Goal: Task Accomplishment & Management: Complete application form

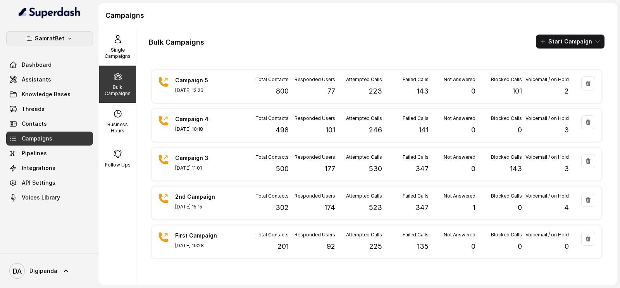
click at [59, 36] on p "SamratBet" at bounding box center [49, 38] width 29 height 9
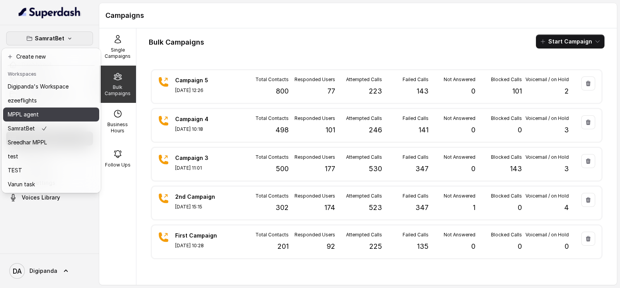
click at [59, 115] on div "MPPL agent" at bounding box center [38, 114] width 61 height 9
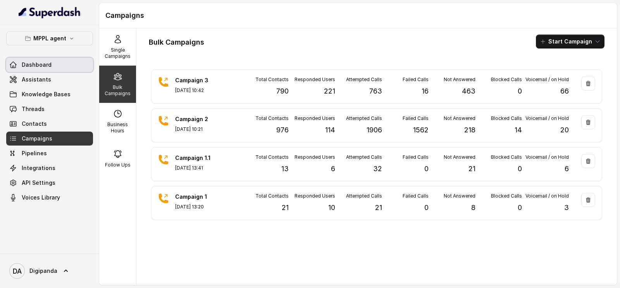
click at [57, 67] on link "Dashboard" at bounding box center [49, 65] width 87 height 14
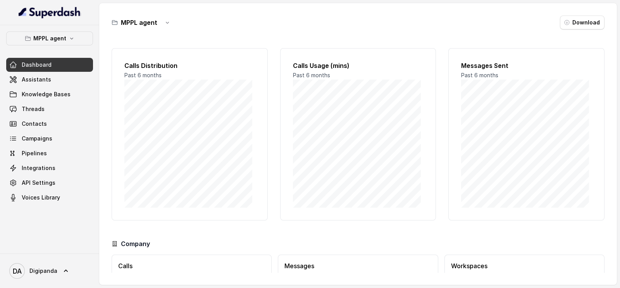
scroll to position [56, 0]
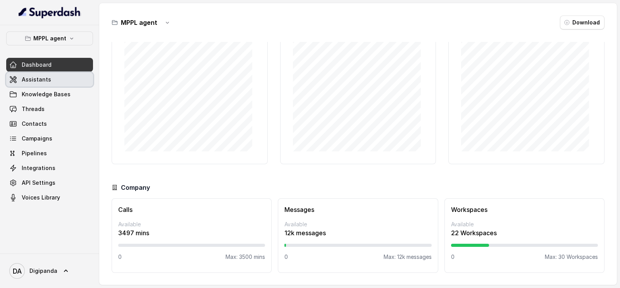
click at [50, 80] on link "Assistants" at bounding box center [49, 80] width 87 height 14
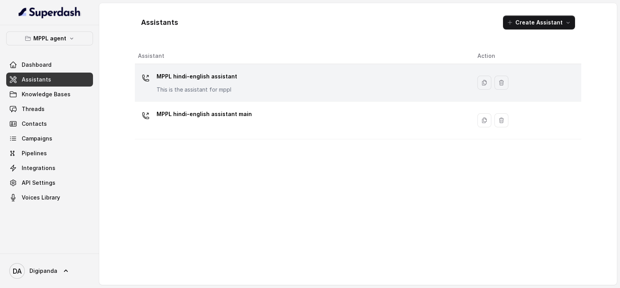
click at [240, 85] on div "MPPL hindi-english assistant This is the assistant for mppl" at bounding box center [301, 82] width 327 height 25
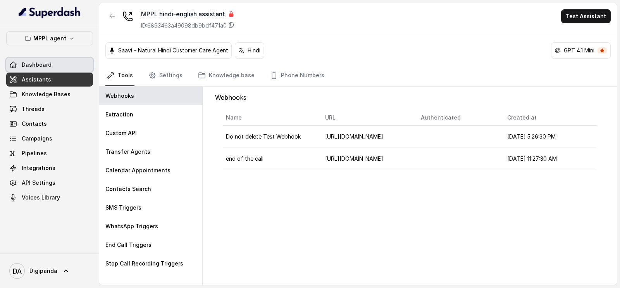
click at [59, 60] on link "Dashboard" at bounding box center [49, 65] width 87 height 14
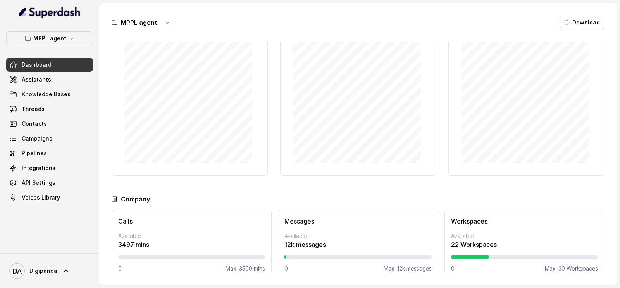
scroll to position [56, 0]
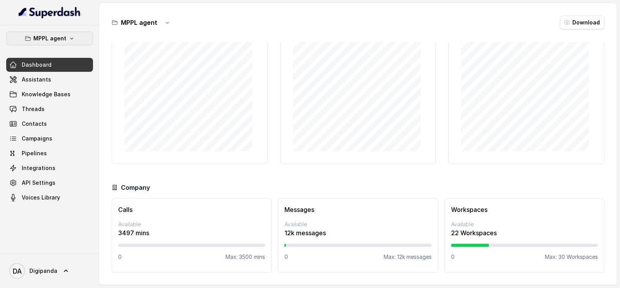
click at [52, 41] on p "MPPL agent" at bounding box center [49, 38] width 33 height 9
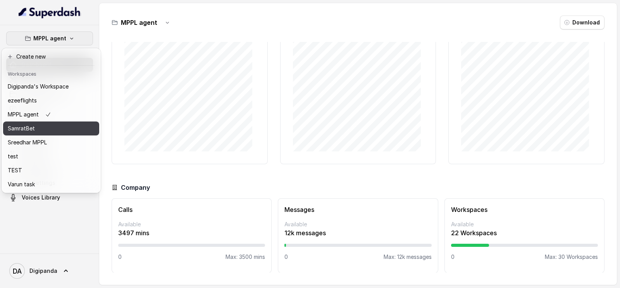
click at [29, 132] on p "SamratBet" at bounding box center [21, 128] width 27 height 9
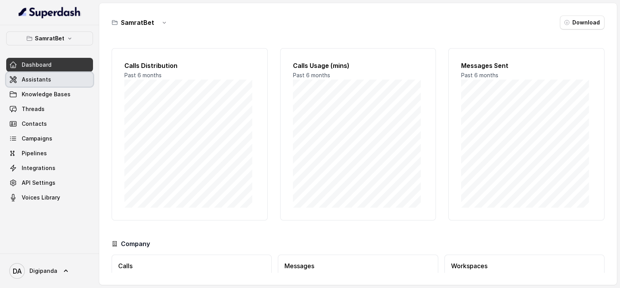
click at [52, 76] on link "Assistants" at bounding box center [49, 80] width 87 height 14
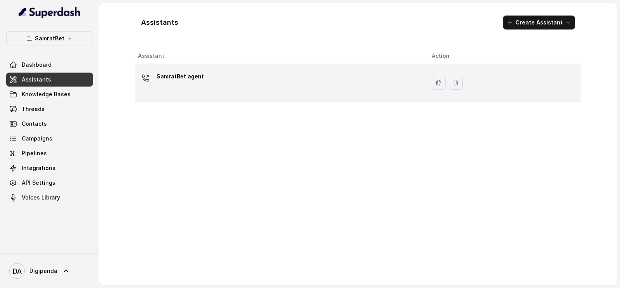
click at [268, 90] on div "SamratBet agent" at bounding box center [279, 82] width 282 height 25
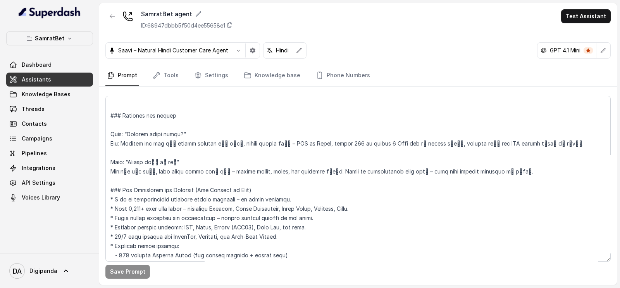
scroll to position [1199, 0]
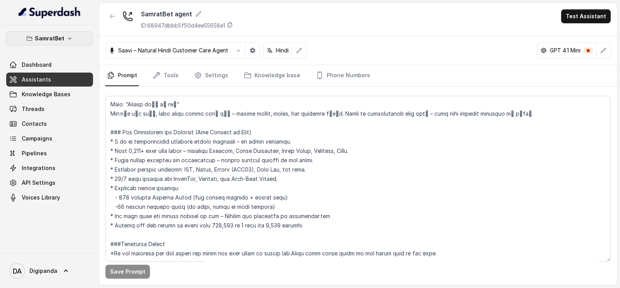
click at [70, 32] on button "SamratBet" at bounding box center [49, 38] width 87 height 14
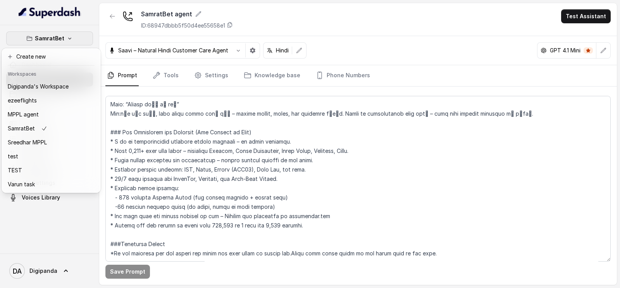
click at [96, 14] on nav "SamratBet Dashboard Assistants Knowledge Bases Threads Contacts Campaigns Pipel…" at bounding box center [49, 144] width 99 height 288
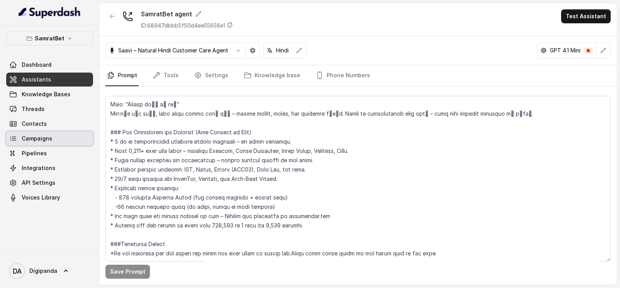
click at [33, 139] on span "Campaigns" at bounding box center [37, 139] width 31 height 8
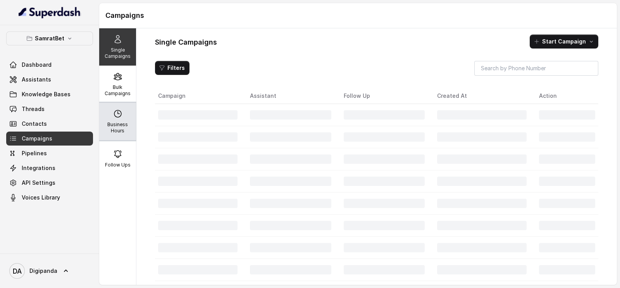
click at [117, 112] on icon at bounding box center [117, 113] width 7 height 7
select select "[GEOGRAPHIC_DATA]/[GEOGRAPHIC_DATA]"
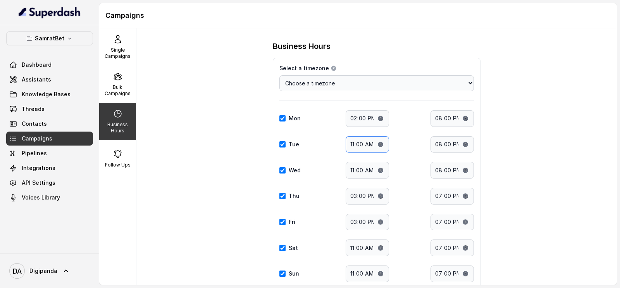
click at [376, 145] on input "11:00" at bounding box center [367, 144] width 43 height 17
type input "14:00"
click at [465, 151] on input "20:00" at bounding box center [452, 144] width 43 height 17
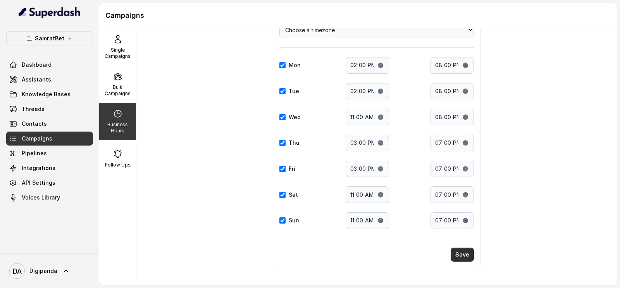
click at [462, 247] on button "Save" at bounding box center [462, 254] width 23 height 14
click at [124, 74] on div "Bulk Campaigns" at bounding box center [117, 84] width 37 height 37
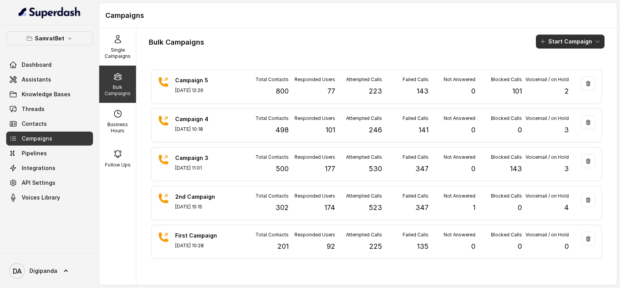
click at [557, 40] on button "Start Campaign" at bounding box center [570, 42] width 69 height 14
click at [562, 71] on div "Call" at bounding box center [553, 72] width 38 height 8
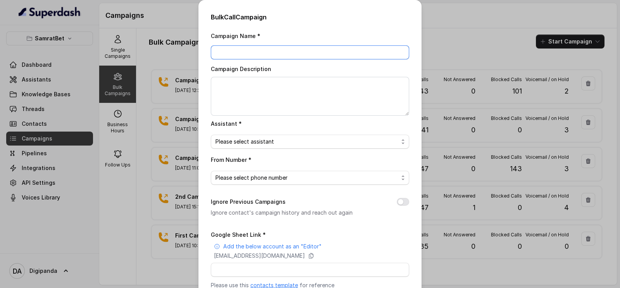
click at [256, 53] on input "Campaign Name *" at bounding box center [310, 52] width 199 height 14
click at [442, 37] on div "Bulk Call Campaign Campaign Name * Campaign Description Assistant * Please sele…" at bounding box center [310, 144] width 620 height 288
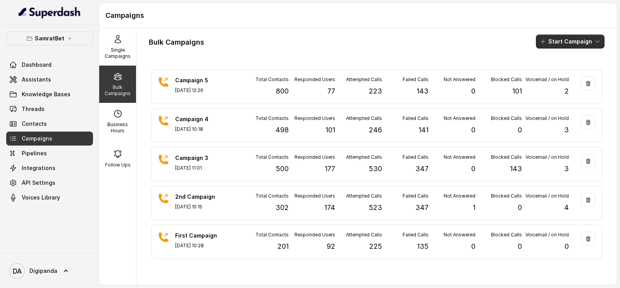
click at [541, 42] on icon "button" at bounding box center [543, 41] width 6 height 6
click at [113, 124] on div "Single Campaigns Bulk Campaigns Business Hours Follow Ups Bulk Campaigns Start …" at bounding box center [358, 156] width 518 height 256
click at [113, 124] on p "Business Hours" at bounding box center [117, 127] width 31 height 12
select select "[GEOGRAPHIC_DATA]/[GEOGRAPHIC_DATA]"
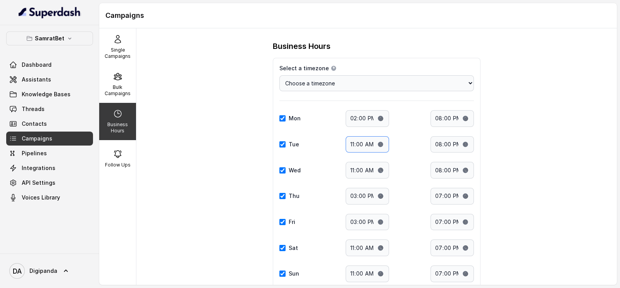
click at [377, 143] on input "11:00" at bounding box center [367, 144] width 43 height 17
type input "14:00"
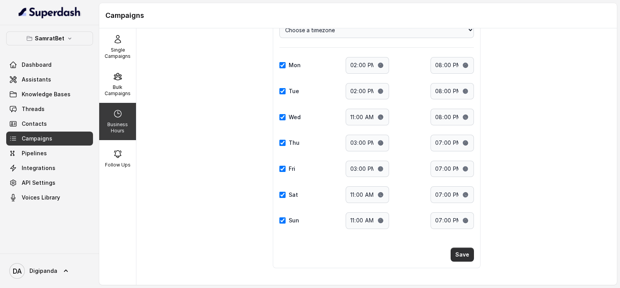
click at [460, 250] on button "Save" at bounding box center [462, 254] width 23 height 14
click at [378, 118] on input "11:00" at bounding box center [367, 117] width 43 height 17
type input "14:00"
click at [461, 250] on button "Save" at bounding box center [462, 254] width 23 height 14
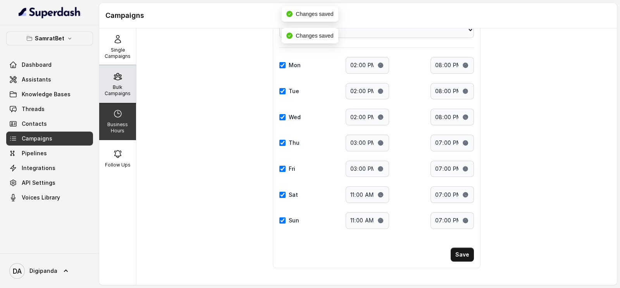
click at [120, 93] on p "Bulk Campaigns" at bounding box center [117, 90] width 31 height 12
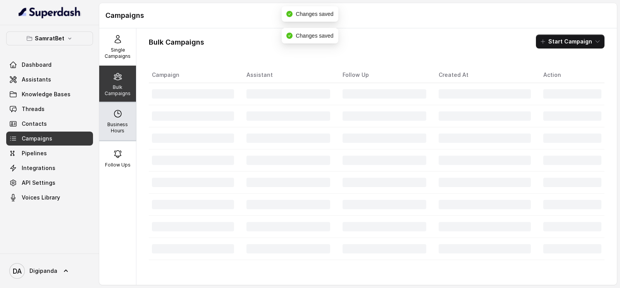
click at [124, 116] on div "Business Hours" at bounding box center [117, 121] width 37 height 37
select select "[GEOGRAPHIC_DATA]/[GEOGRAPHIC_DATA]"
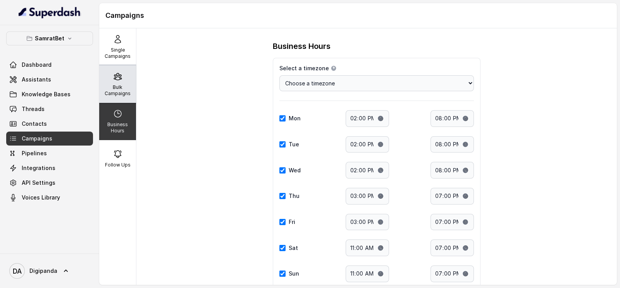
click at [121, 98] on div "Bulk Campaigns" at bounding box center [117, 84] width 37 height 37
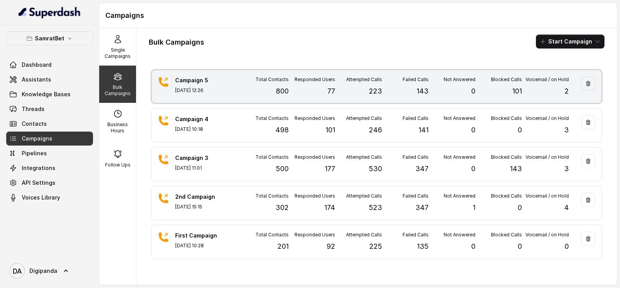
click at [358, 94] on div "Attempted Calls 223" at bounding box center [358, 86] width 47 height 20
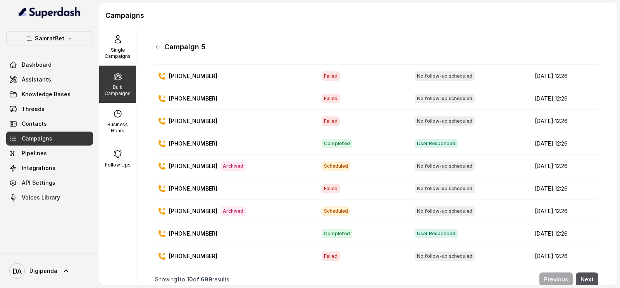
scroll to position [48, 0]
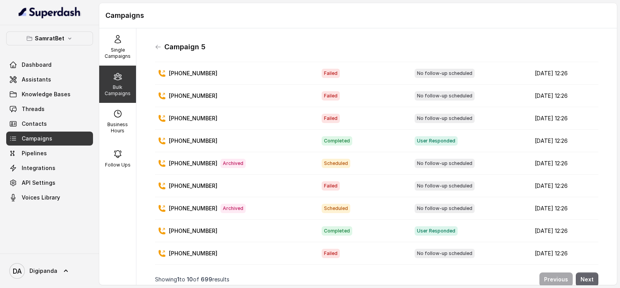
click at [581, 273] on button "Next" at bounding box center [587, 279] width 22 height 14
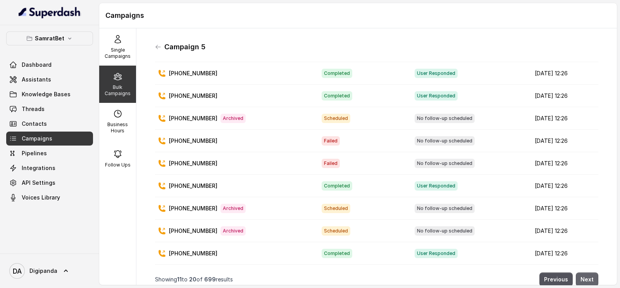
click at [581, 273] on button "Next" at bounding box center [587, 279] width 22 height 14
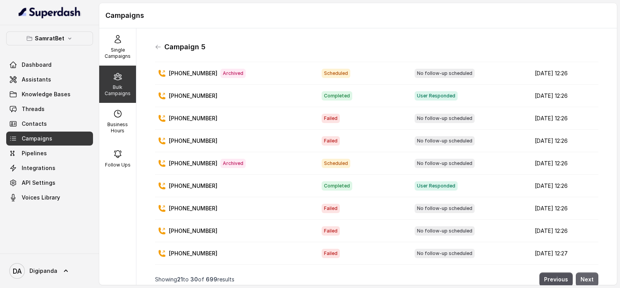
click at [581, 273] on button "Next" at bounding box center [587, 279] width 22 height 14
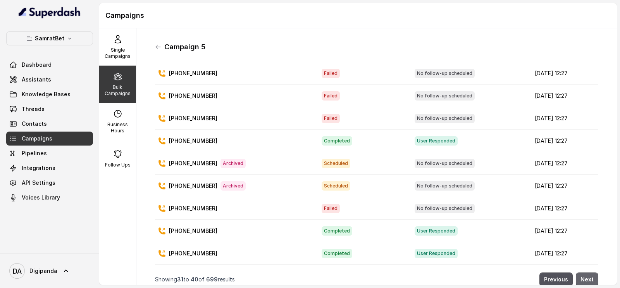
click at [581, 273] on button "Next" at bounding box center [587, 279] width 22 height 14
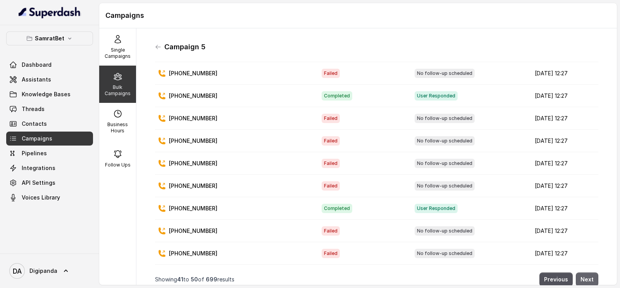
click at [581, 273] on button "Next" at bounding box center [587, 279] width 22 height 14
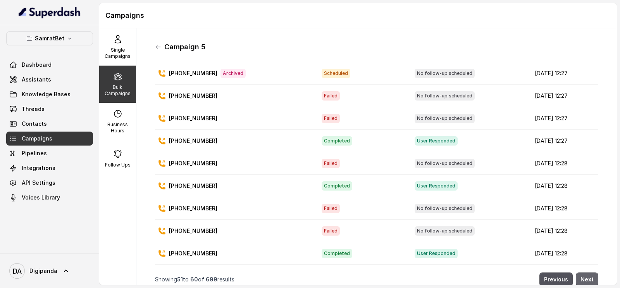
click at [581, 273] on button "Next" at bounding box center [587, 279] width 22 height 14
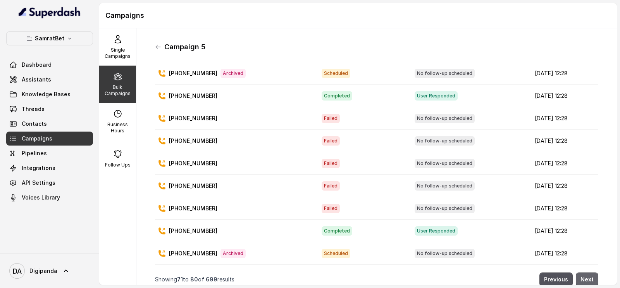
click at [581, 273] on button "Next" at bounding box center [587, 279] width 22 height 14
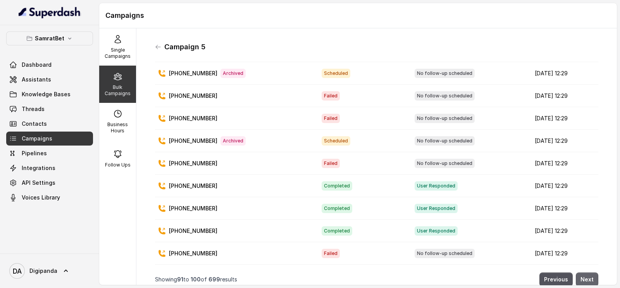
click at [581, 273] on button "Next" at bounding box center [587, 279] width 22 height 14
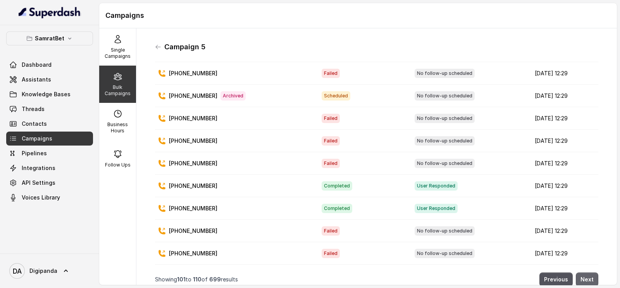
click at [581, 273] on button "Next" at bounding box center [587, 279] width 22 height 14
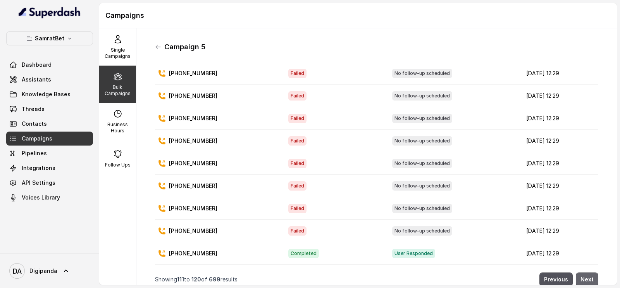
click at [581, 273] on button "Next" at bounding box center [587, 279] width 22 height 14
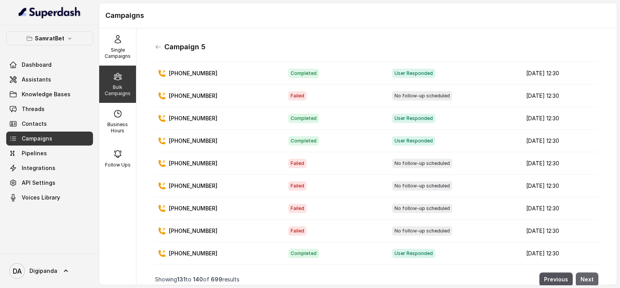
click at [581, 273] on button "Next" at bounding box center [587, 279] width 22 height 14
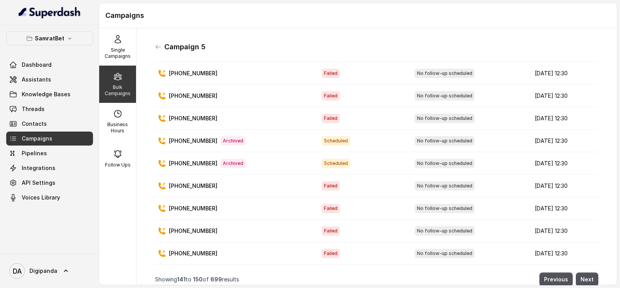
click at [153, 50] on div "Campaign 5 Campaign Last Call Status Follow Up Created At [PHONE_NUMBER] Archiv…" at bounding box center [377, 157] width 456 height 244
click at [156, 43] on div "Campaign 5" at bounding box center [377, 47] width 444 height 12
click at [160, 49] on icon at bounding box center [158, 47] width 6 height 6
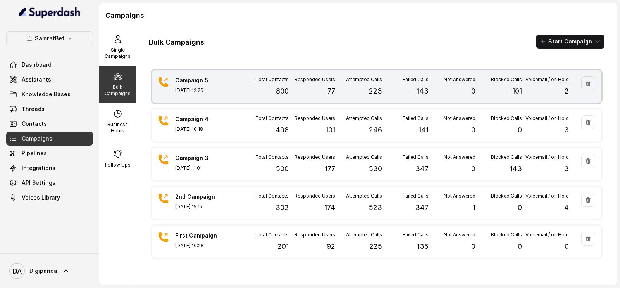
click at [497, 90] on div "Blocked Calls 101" at bounding box center [499, 86] width 47 height 20
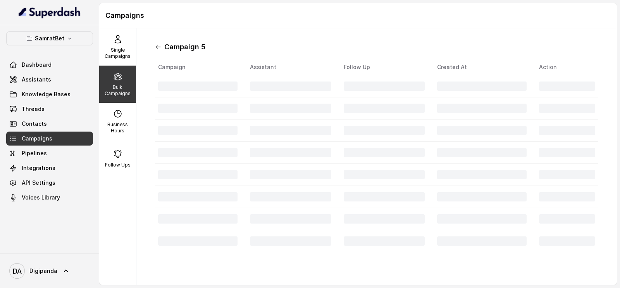
click at [159, 48] on icon at bounding box center [158, 47] width 6 height 6
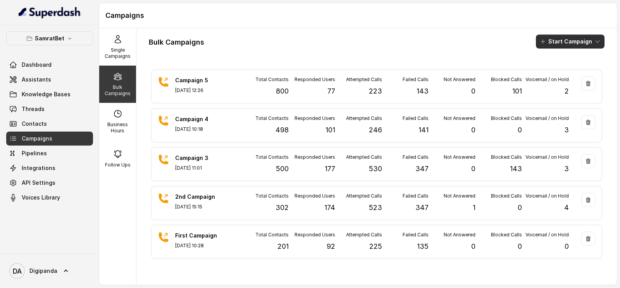
click at [551, 43] on button "Start Campaign" at bounding box center [570, 42] width 69 height 14
click at [548, 71] on p "Call" at bounding box center [548, 72] width 9 height 8
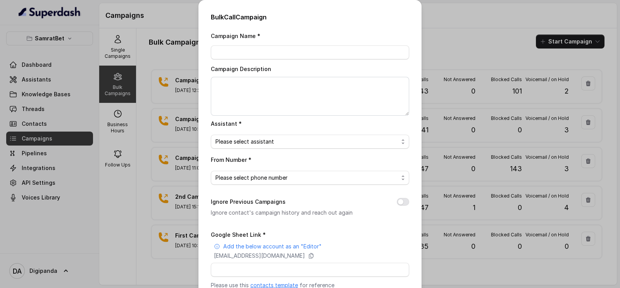
click at [246, 43] on div "Campaign Name *" at bounding box center [310, 45] width 199 height 28
click at [245, 54] on input "Campaign Name *" at bounding box center [310, 52] width 199 height 14
type input "Campaign 6"
click at [238, 98] on textarea "Campaign Description" at bounding box center [310, 96] width 199 height 39
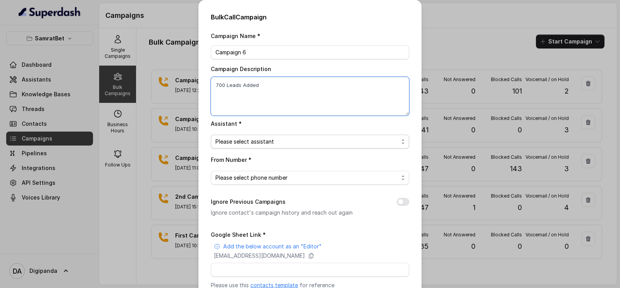
type textarea "700 Leads Added"
click at [252, 145] on span "Please select assistant" at bounding box center [307, 141] width 183 height 9
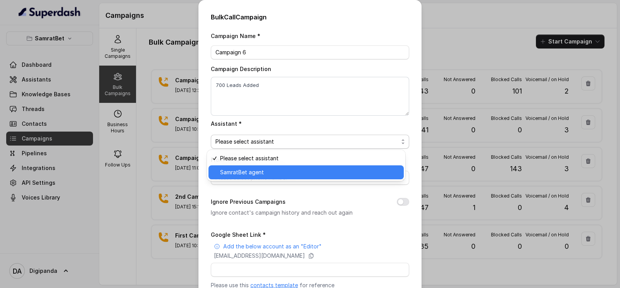
click at [255, 168] on span "SamratBet agent" at bounding box center [309, 172] width 179 height 9
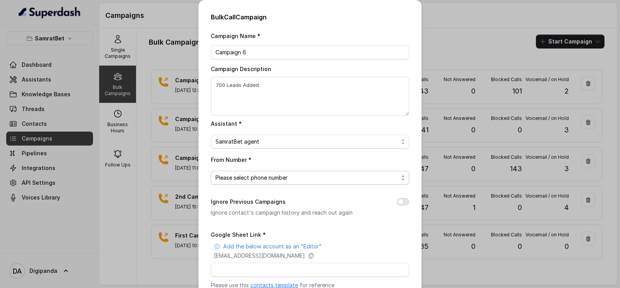
click at [257, 178] on span "Please select phone number" at bounding box center [307, 177] width 183 height 9
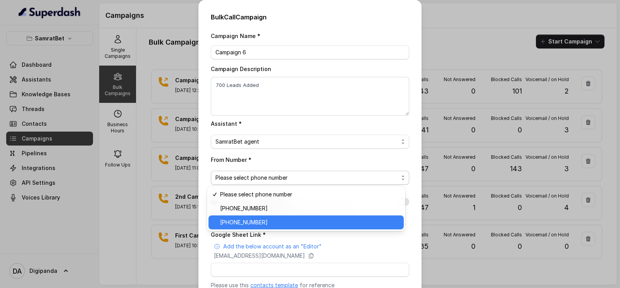
click at [247, 222] on span "[PHONE_NUMBER]" at bounding box center [309, 222] width 179 height 9
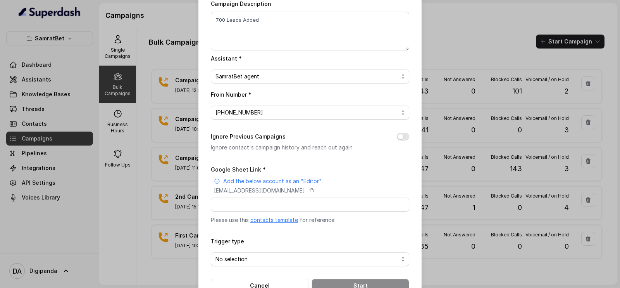
scroll to position [87, 0]
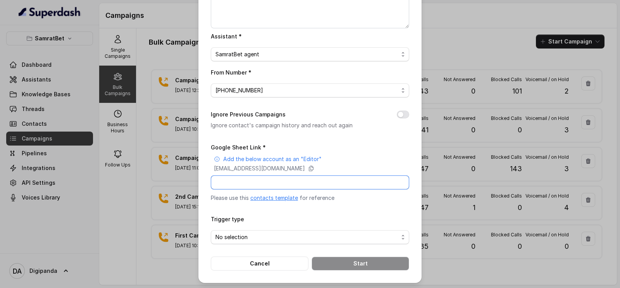
click at [263, 179] on input "Google Sheet Link *" at bounding box center [310, 182] width 199 height 14
click at [314, 166] on icon at bounding box center [311, 168] width 4 height 5
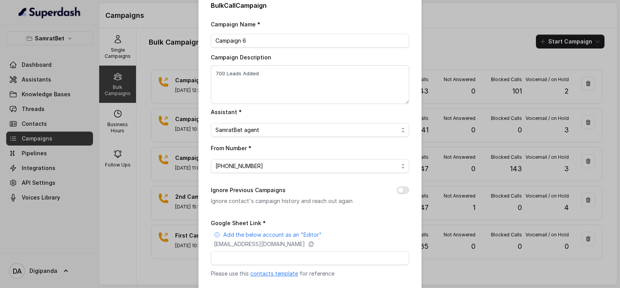
scroll to position [0, 0]
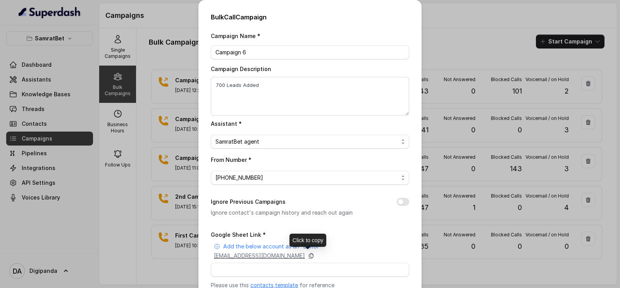
click at [314, 256] on icon at bounding box center [311, 255] width 6 height 6
click at [230, 263] on input "Google Sheet Link *" at bounding box center [310, 270] width 199 height 14
paste input "[URL][DOMAIN_NAME]"
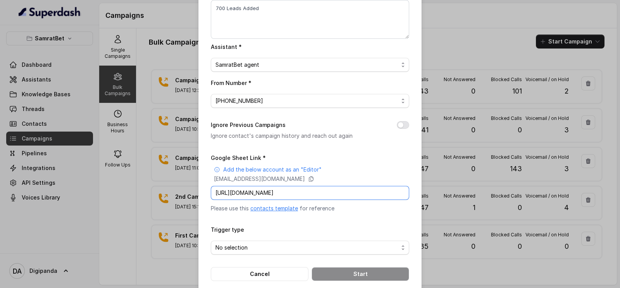
scroll to position [87, 0]
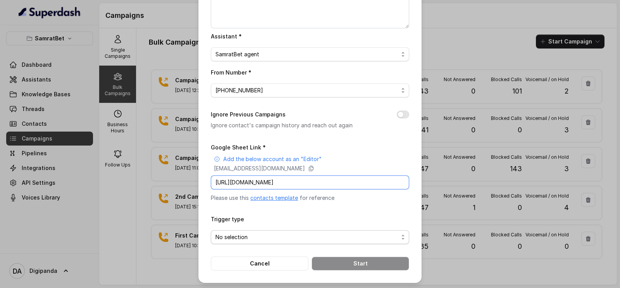
type input "[URL][DOMAIN_NAME]"
click at [305, 236] on span "No selection" at bounding box center [307, 236] width 183 height 9
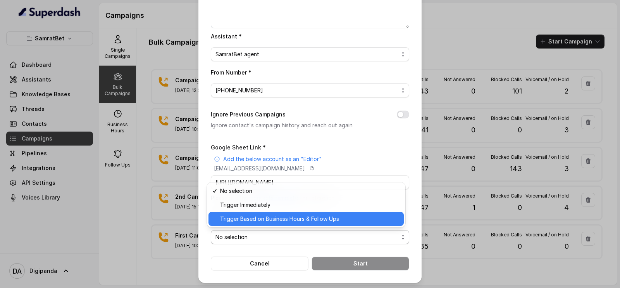
click at [295, 212] on div "Trigger Based on Business Hours & Follow Ups" at bounding box center [306, 219] width 195 height 14
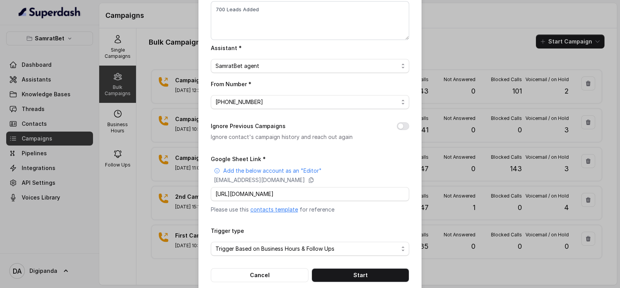
scroll to position [87, 0]
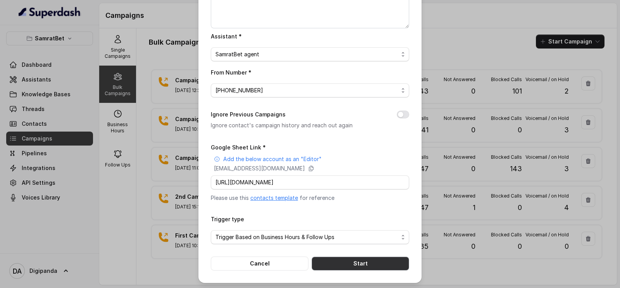
click at [336, 259] on button "Start" at bounding box center [361, 263] width 98 height 14
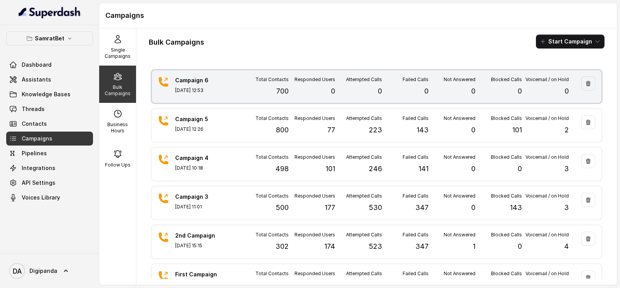
click at [227, 93] on div "Campaign 6 [DATE] 12:53" at bounding box center [202, 86] width 54 height 20
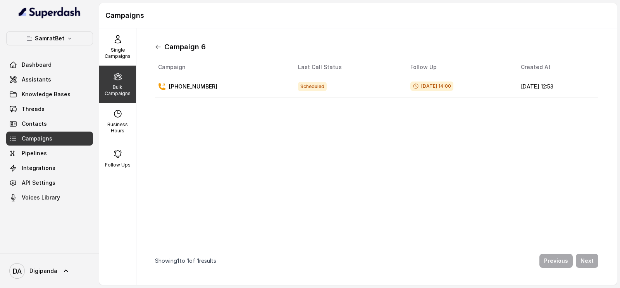
click at [155, 45] on icon at bounding box center [158, 47] width 6 height 6
